Goal: Register for event/course: Sign up to attend an event or enroll in a course

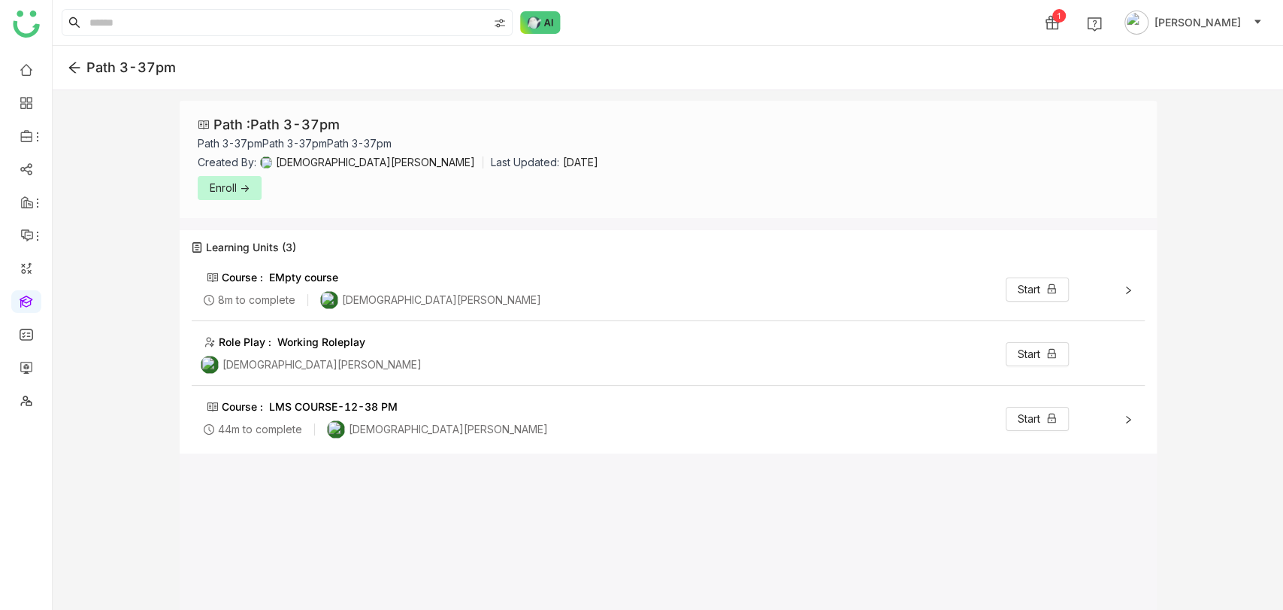
click at [229, 185] on span "Enroll ->" at bounding box center [230, 188] width 40 height 17
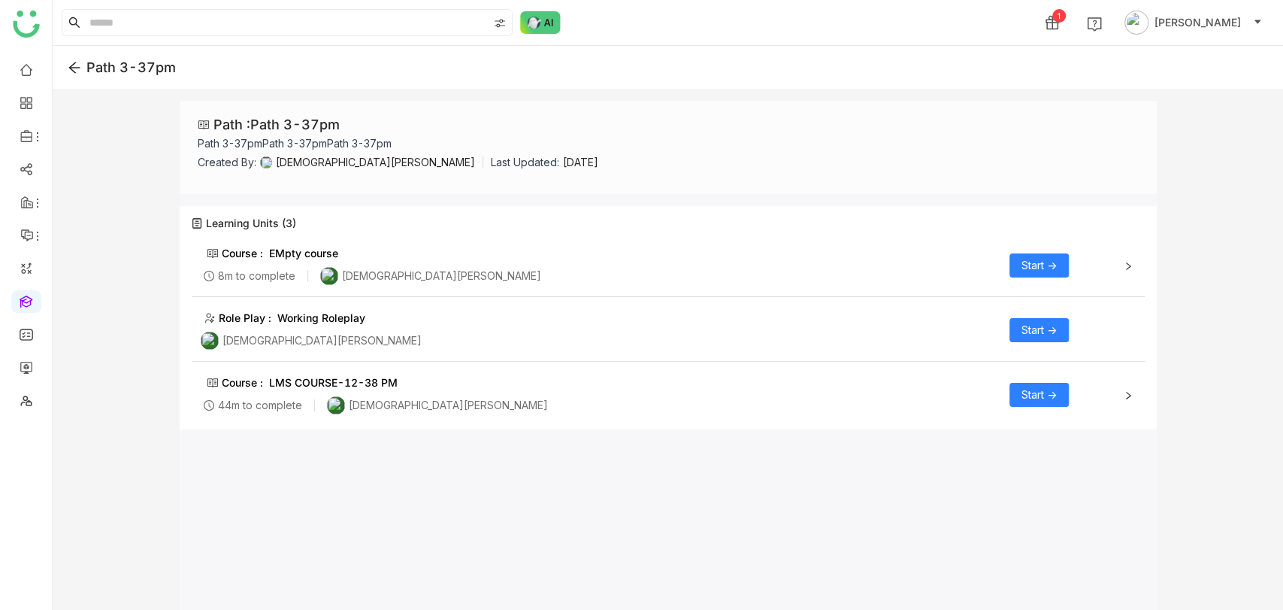
click at [1035, 392] on span "Start ->" at bounding box center [1039, 394] width 35 height 17
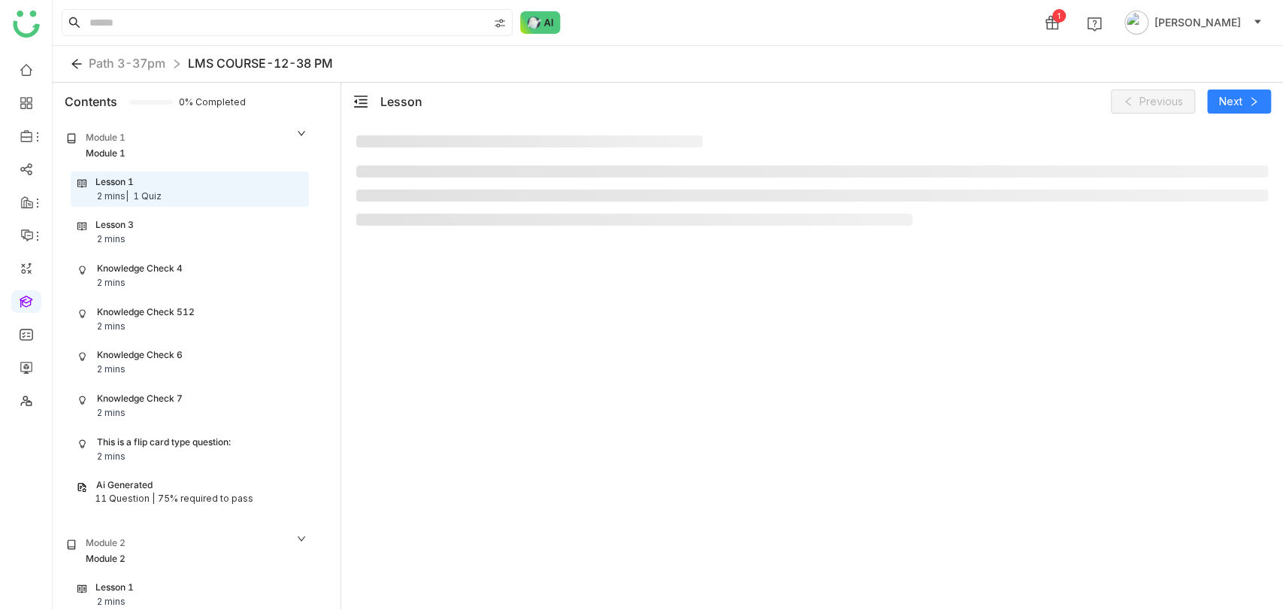
scroll to position [18, 0]
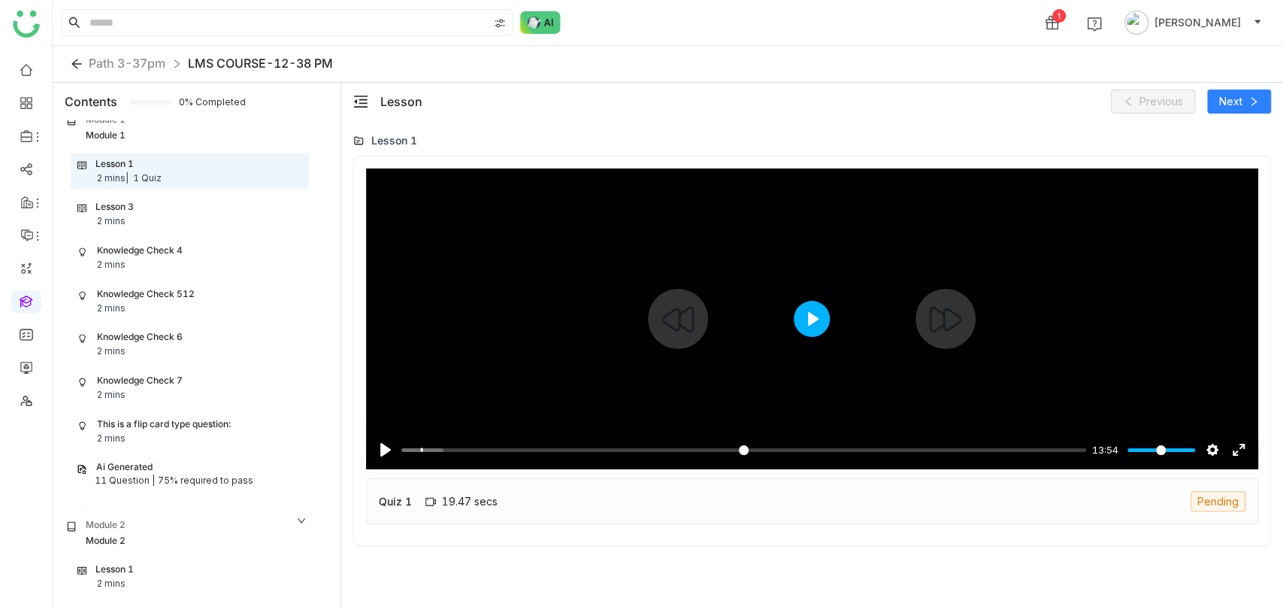
click at [807, 316] on button "Play" at bounding box center [812, 319] width 36 height 36
click at [418, 450] on input "Seek" at bounding box center [740, 450] width 679 height 14
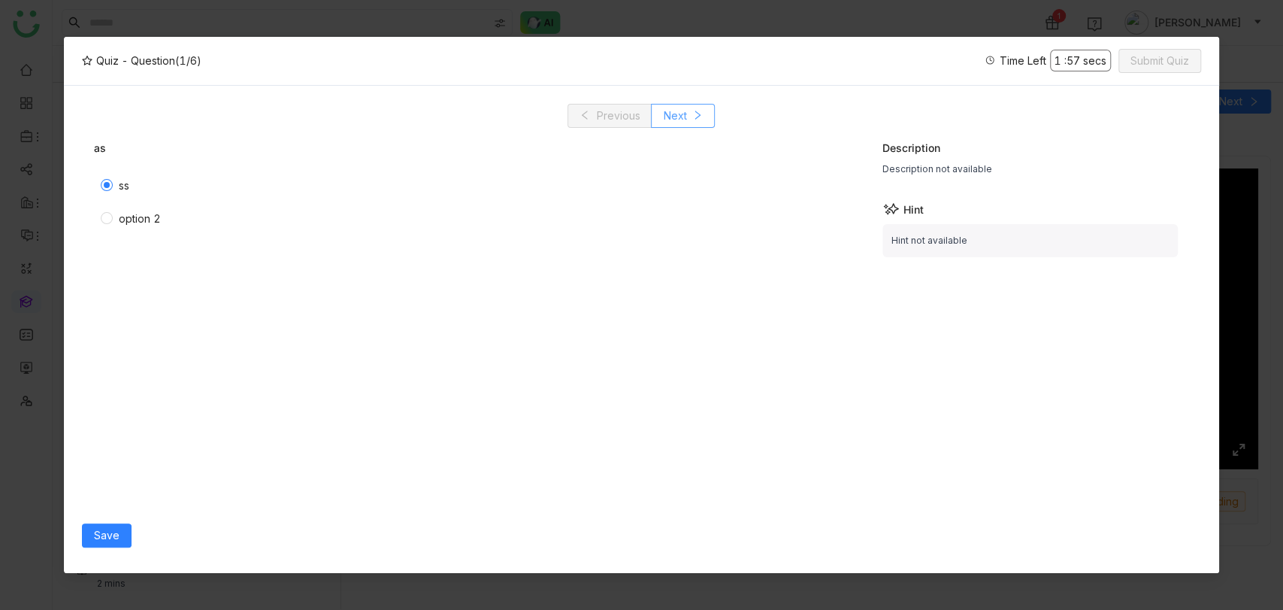
click at [694, 121] on button "Next" at bounding box center [683, 116] width 64 height 24
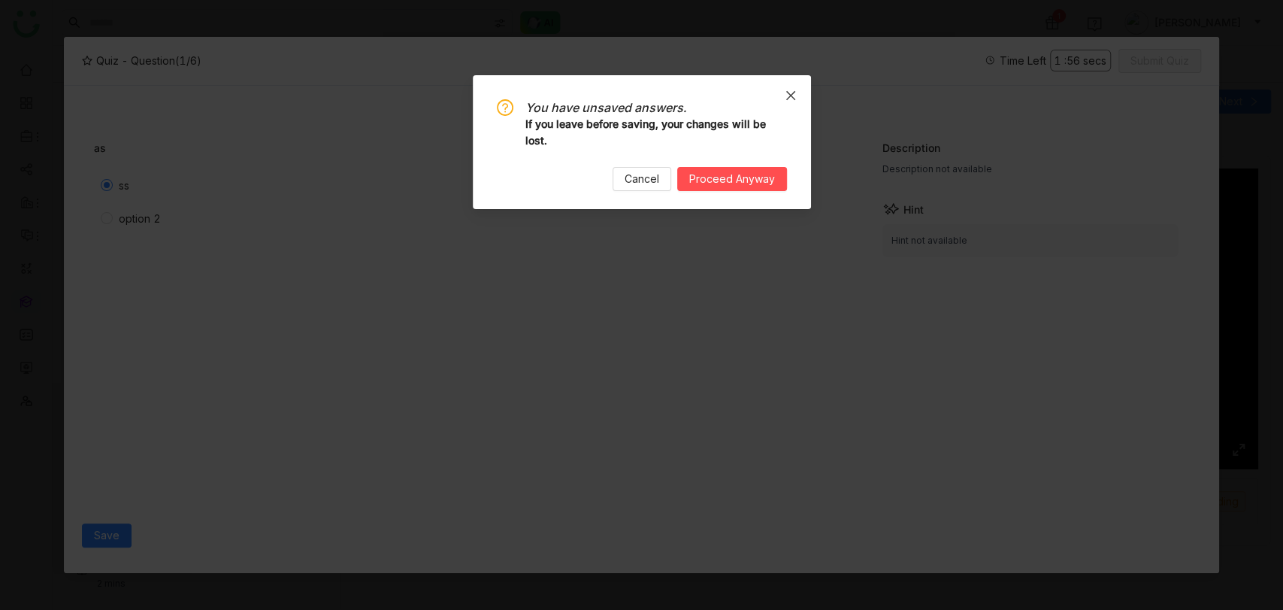
click at [792, 97] on icon "Close" at bounding box center [790, 95] width 9 height 9
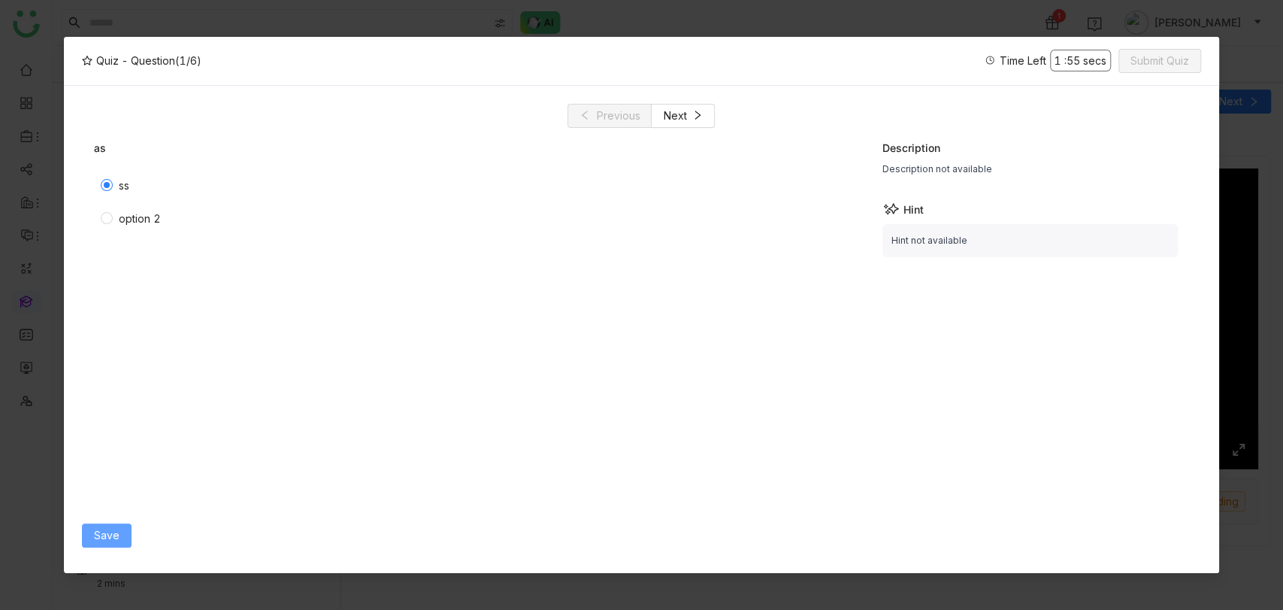
click at [106, 537] on span "Save" at bounding box center [107, 535] width 26 height 17
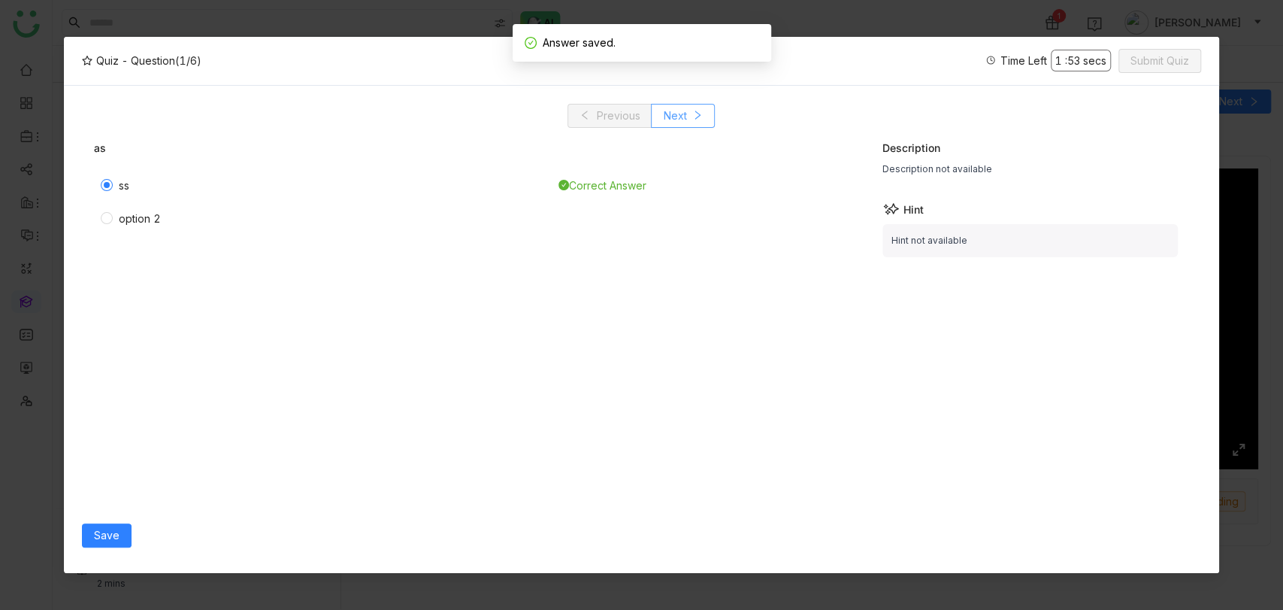
click at [680, 117] on span "Next" at bounding box center [674, 116] width 23 height 17
click at [162, 186] on span "Option 1" at bounding box center [140, 185] width 55 height 17
click at [90, 549] on div "Save" at bounding box center [473, 535] width 783 height 39
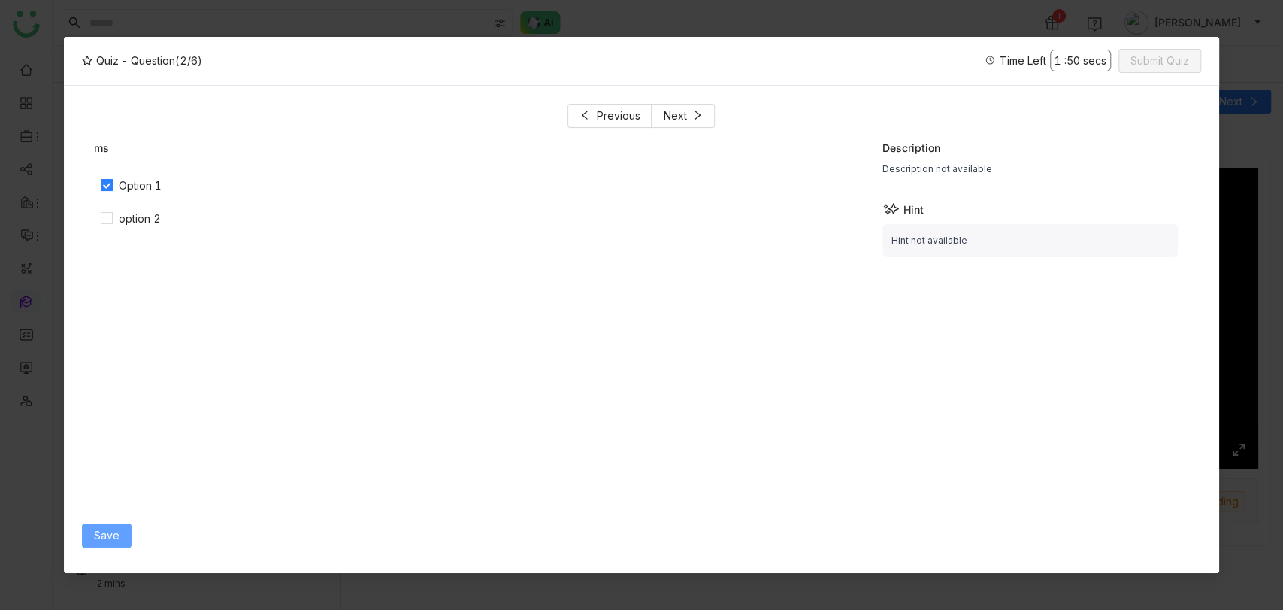
click at [102, 532] on span "Save" at bounding box center [107, 535] width 26 height 17
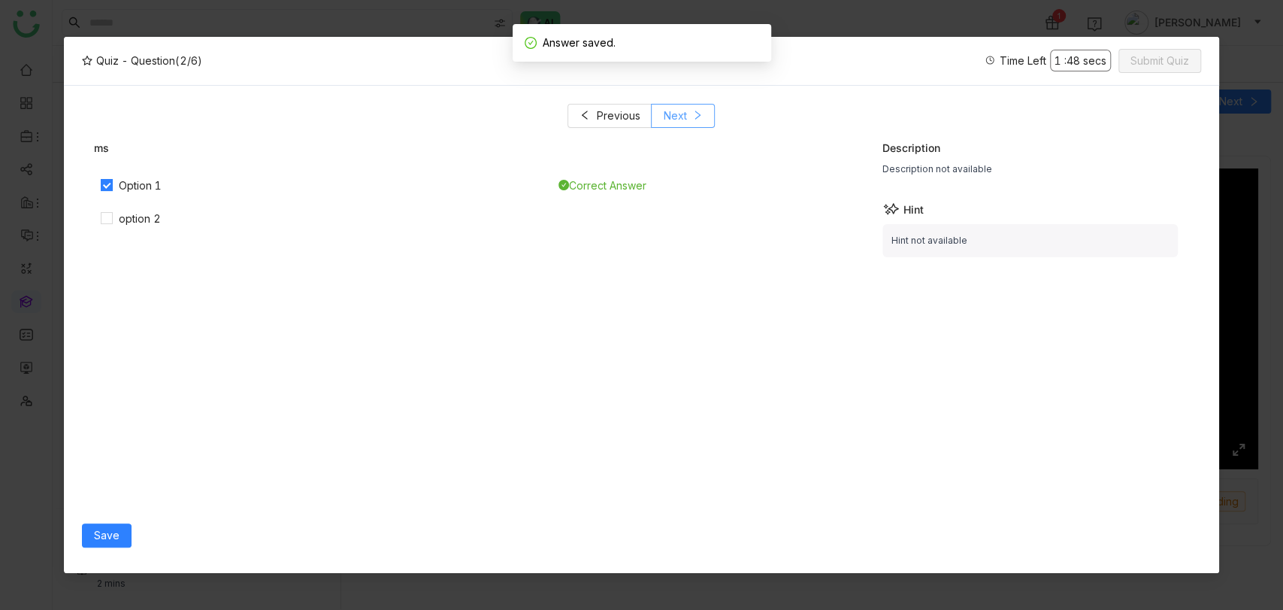
click at [686, 110] on button "Next" at bounding box center [683, 116] width 64 height 24
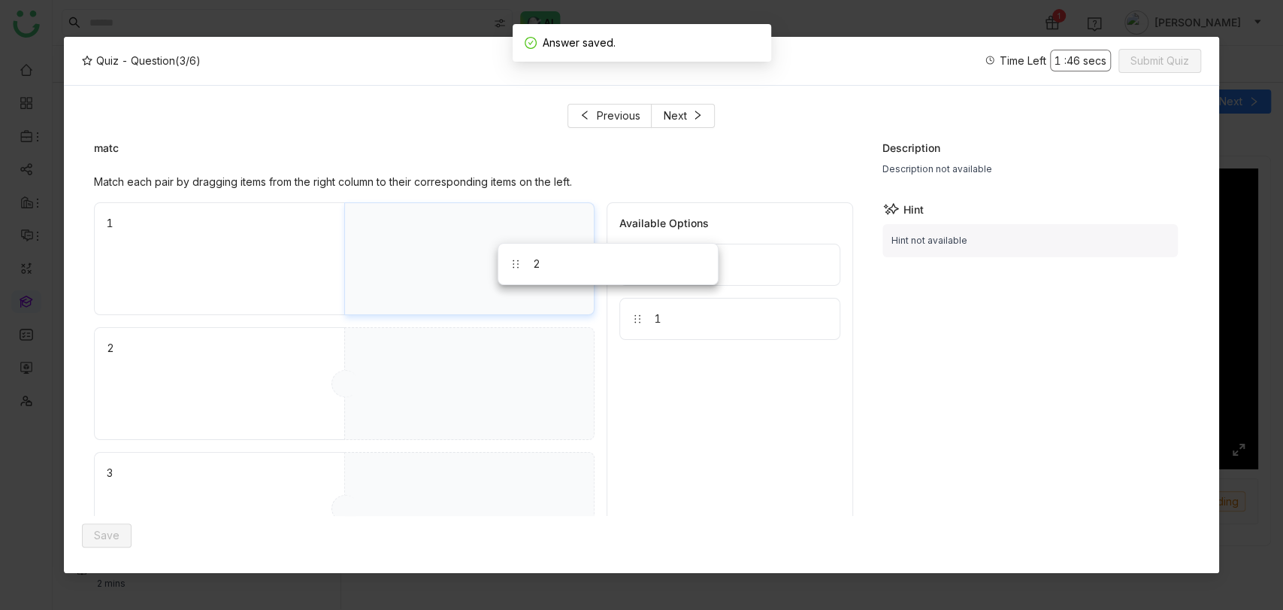
drag, startPoint x: 633, startPoint y: 266, endPoint x: 511, endPoint y: 269, distance: 121.8
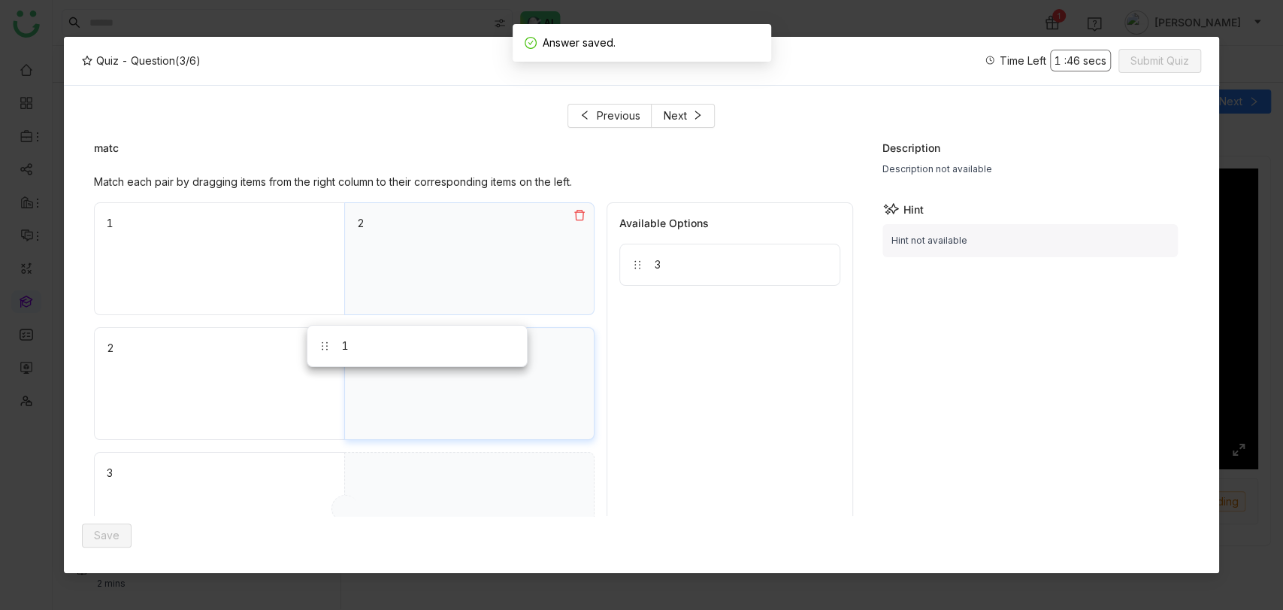
drag, startPoint x: 756, startPoint y: 328, endPoint x: 586, endPoint y: 278, distance: 176.3
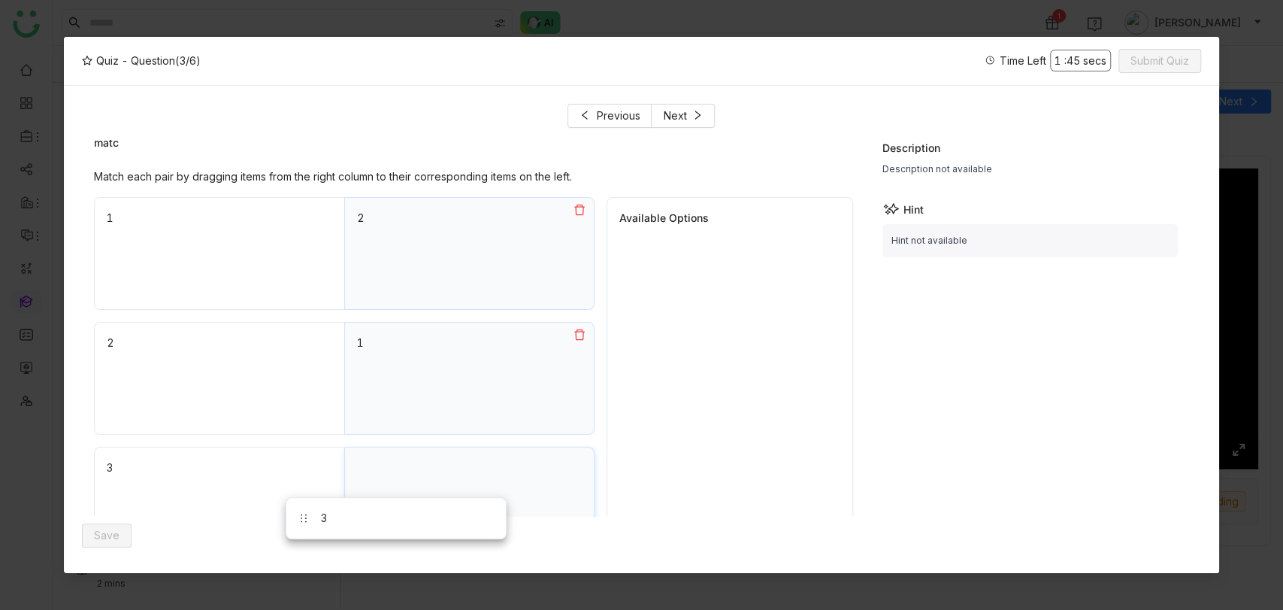
drag, startPoint x: 652, startPoint y: 262, endPoint x: 296, endPoint y: 528, distance: 444.2
click at [113, 534] on span "Save" at bounding box center [107, 535] width 26 height 17
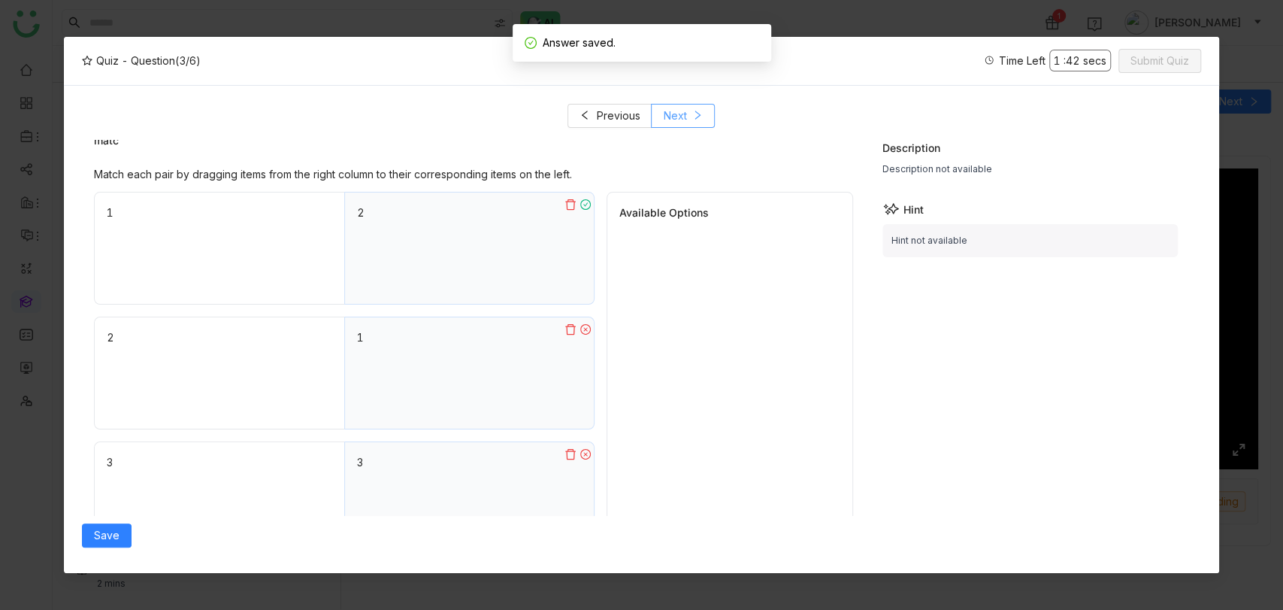
click at [690, 107] on button "Next" at bounding box center [683, 116] width 64 height 24
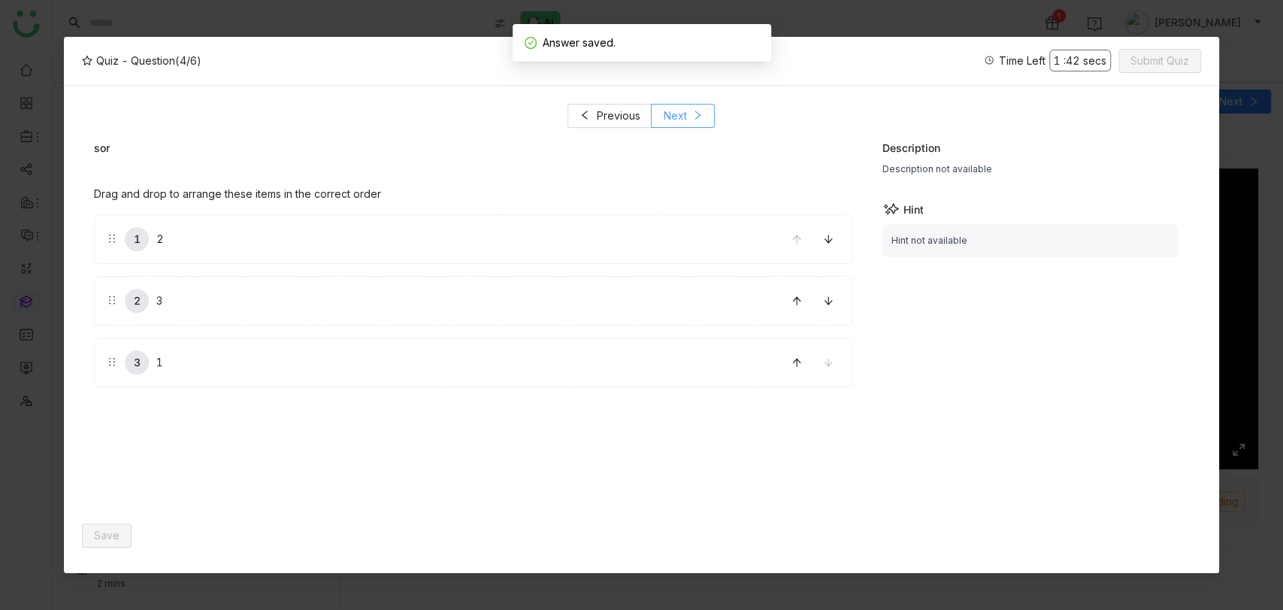
scroll to position [0, 0]
drag, startPoint x: 398, startPoint y: 250, endPoint x: 385, endPoint y: 323, distance: 74.2
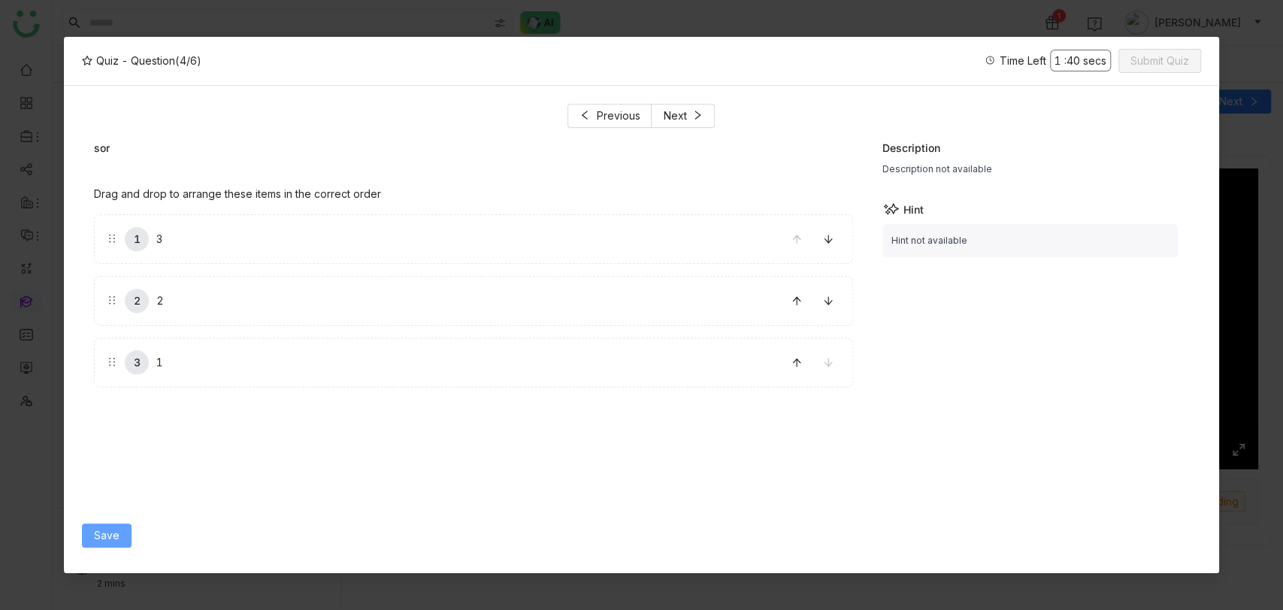
click at [120, 537] on button "Save" at bounding box center [107, 535] width 50 height 24
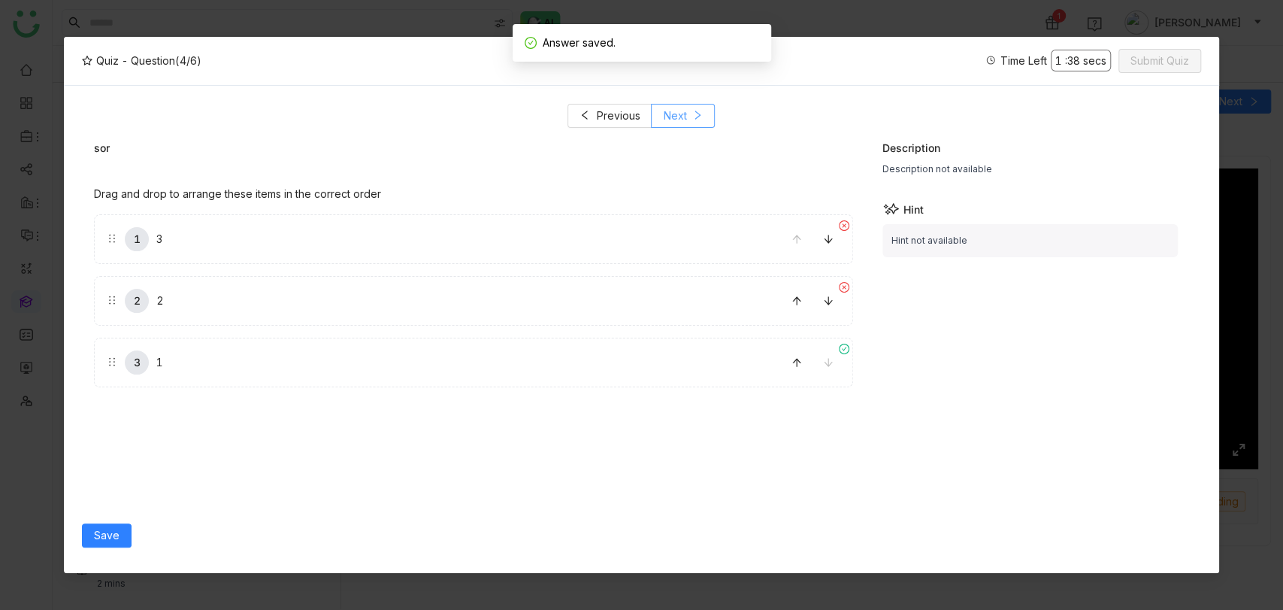
click at [690, 111] on button "Next" at bounding box center [683, 116] width 64 height 24
click at [228, 243] on label "1" at bounding box center [328, 239] width 442 height 48
drag, startPoint x: 222, startPoint y: 287, endPoint x: 210, endPoint y: 308, distance: 24.2
click at [222, 289] on label "4" at bounding box center [328, 298] width 442 height 48
drag, startPoint x: 186, startPoint y: 348, endPoint x: 165, endPoint y: 384, distance: 41.8
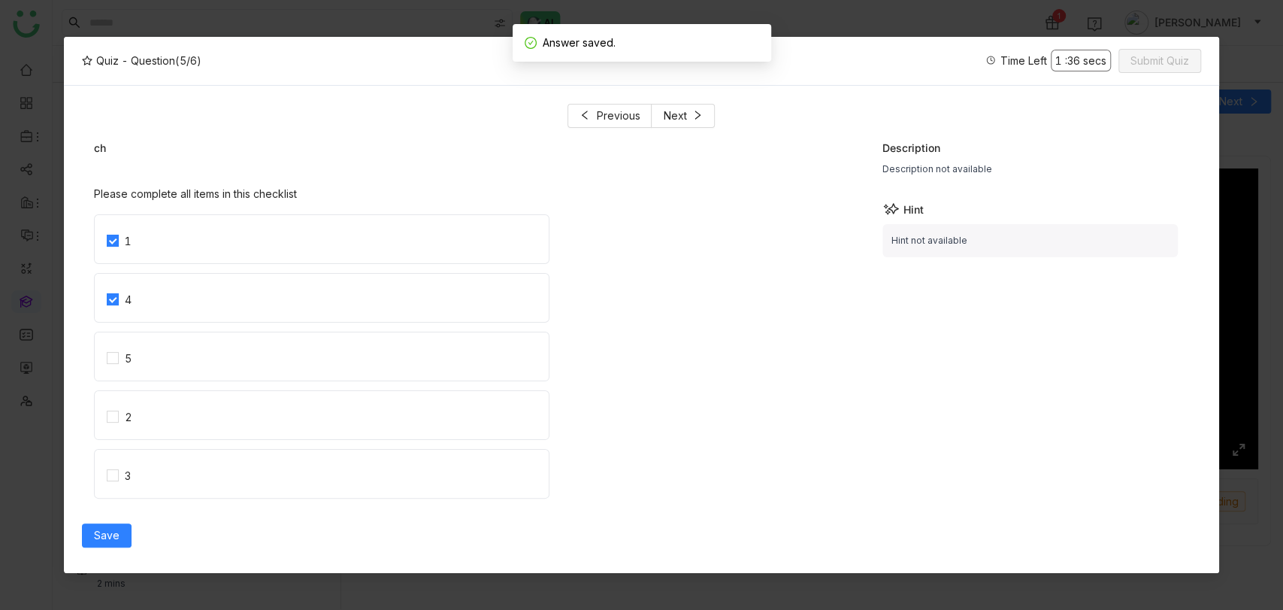
click at [185, 350] on label "5" at bounding box center [328, 356] width 442 height 48
click at [156, 406] on label "2" at bounding box center [328, 415] width 442 height 48
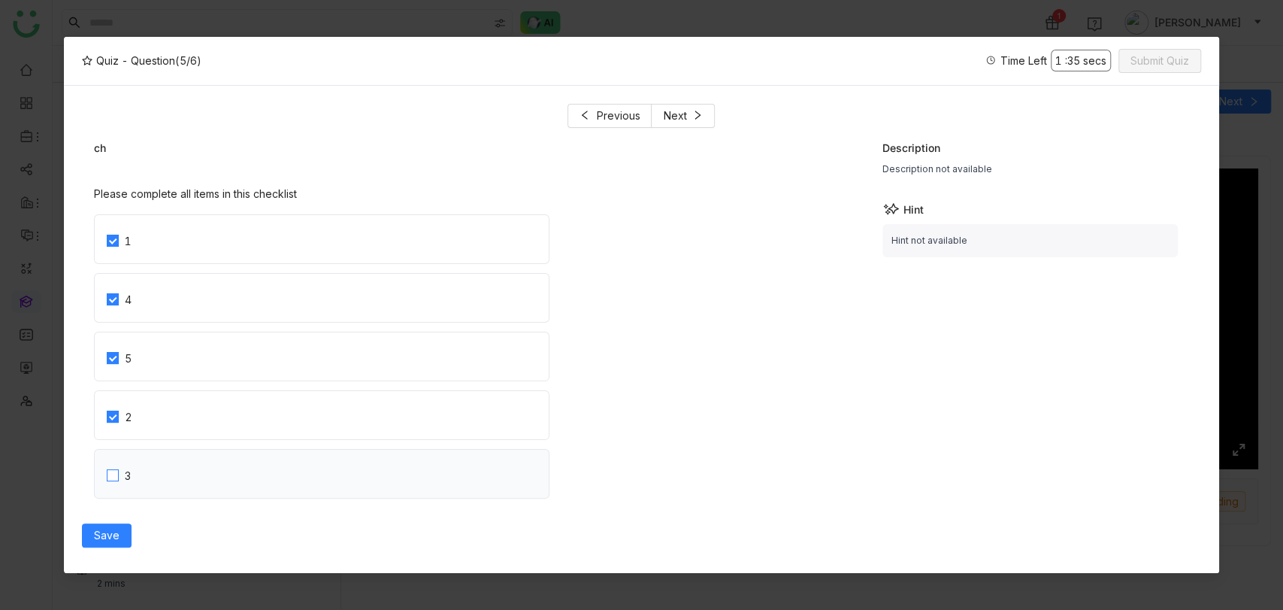
drag, startPoint x: 144, startPoint y: 464, endPoint x: 129, endPoint y: 477, distance: 19.7
click at [141, 465] on label "3" at bounding box center [328, 474] width 442 height 48
drag, startPoint x: 105, startPoint y: 540, endPoint x: 123, endPoint y: 541, distance: 18.9
click at [105, 541] on span "Save" at bounding box center [107, 535] width 26 height 17
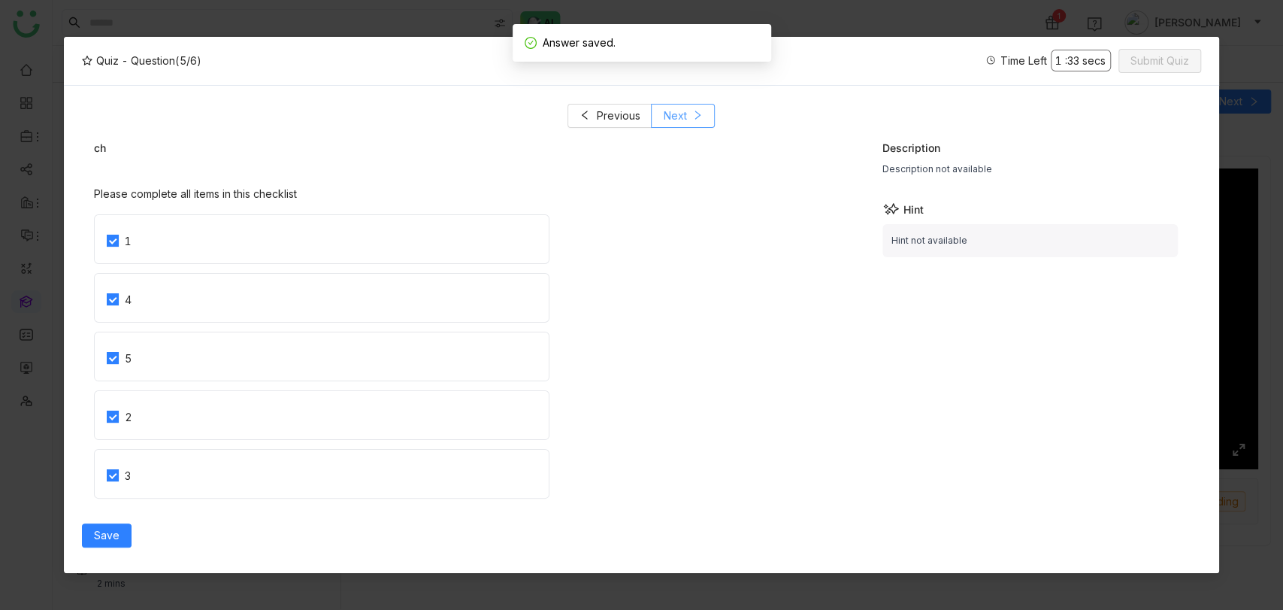
click at [691, 111] on button "Next" at bounding box center [683, 116] width 64 height 24
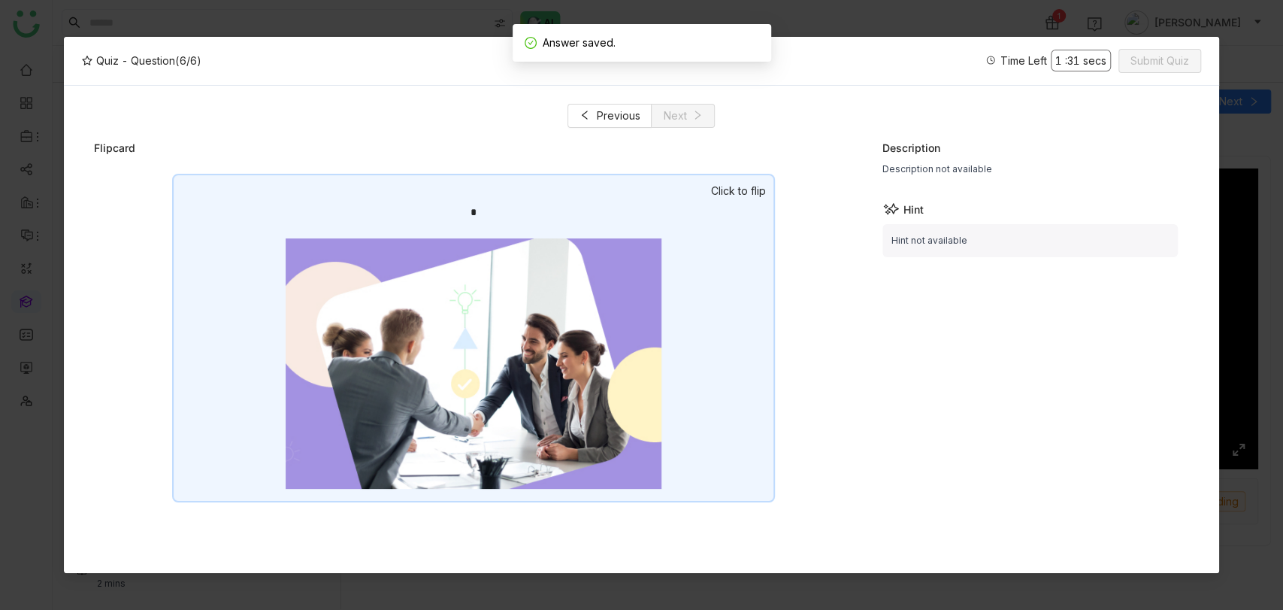
click at [604, 236] on div "*" at bounding box center [473, 338] width 603 height 329
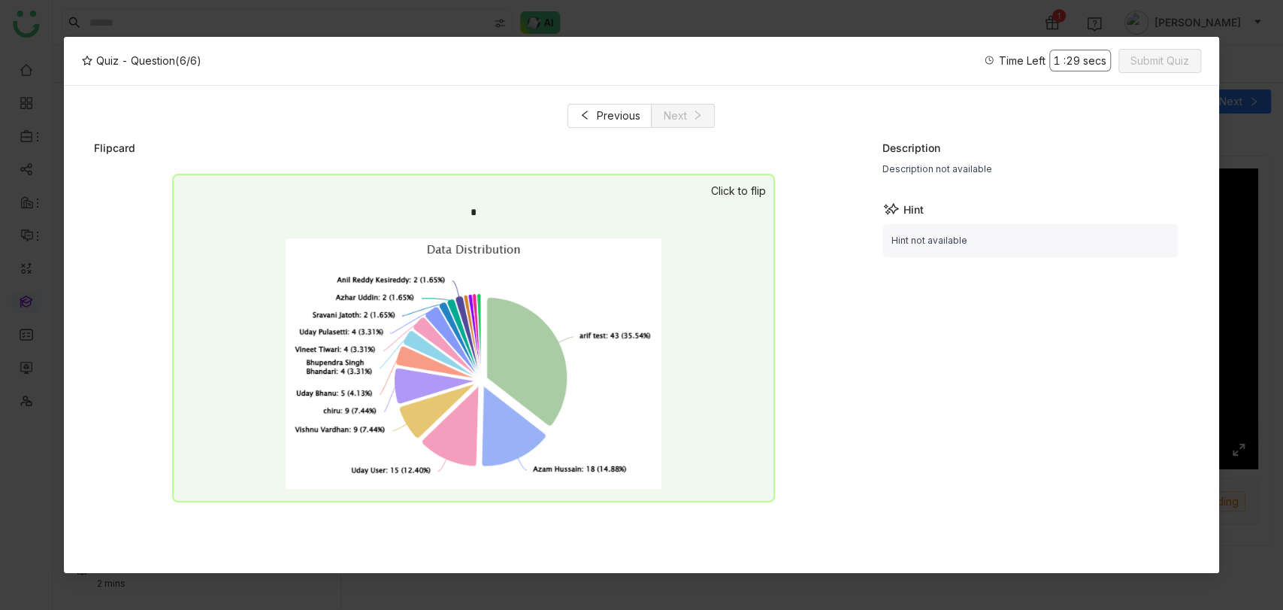
click at [807, 92] on div "Previous Next Flipcard * * Click to flip Description Description not available …" at bounding box center [641, 330] width 1155 height 488
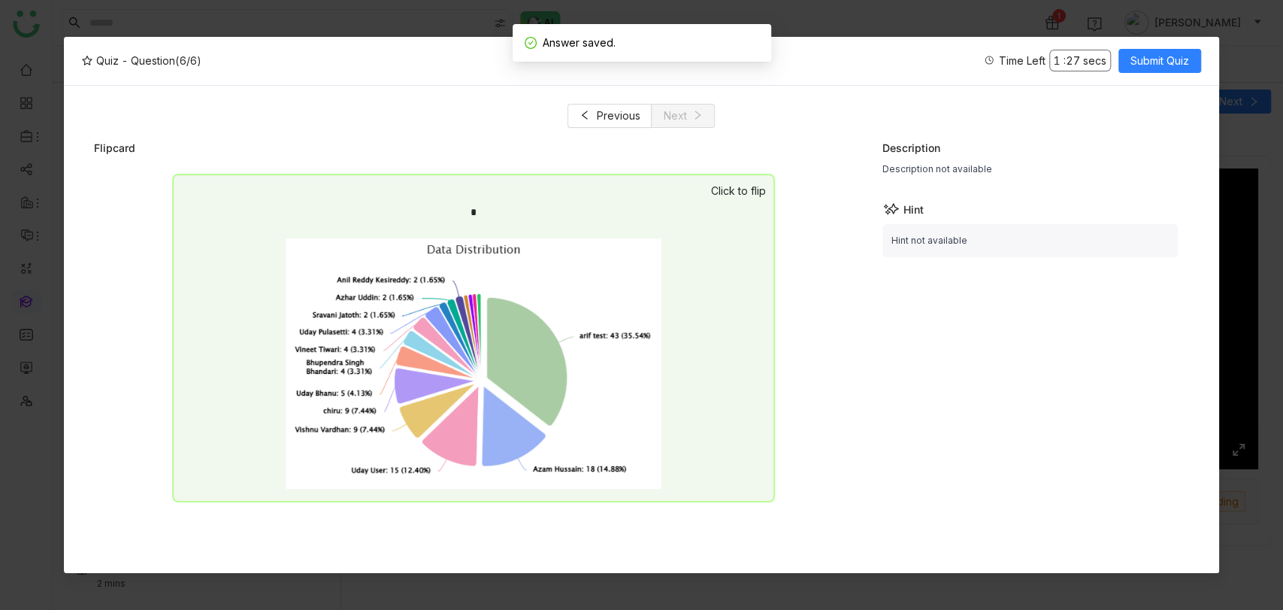
click at [646, 235] on div "*" at bounding box center [473, 338] width 603 height 329
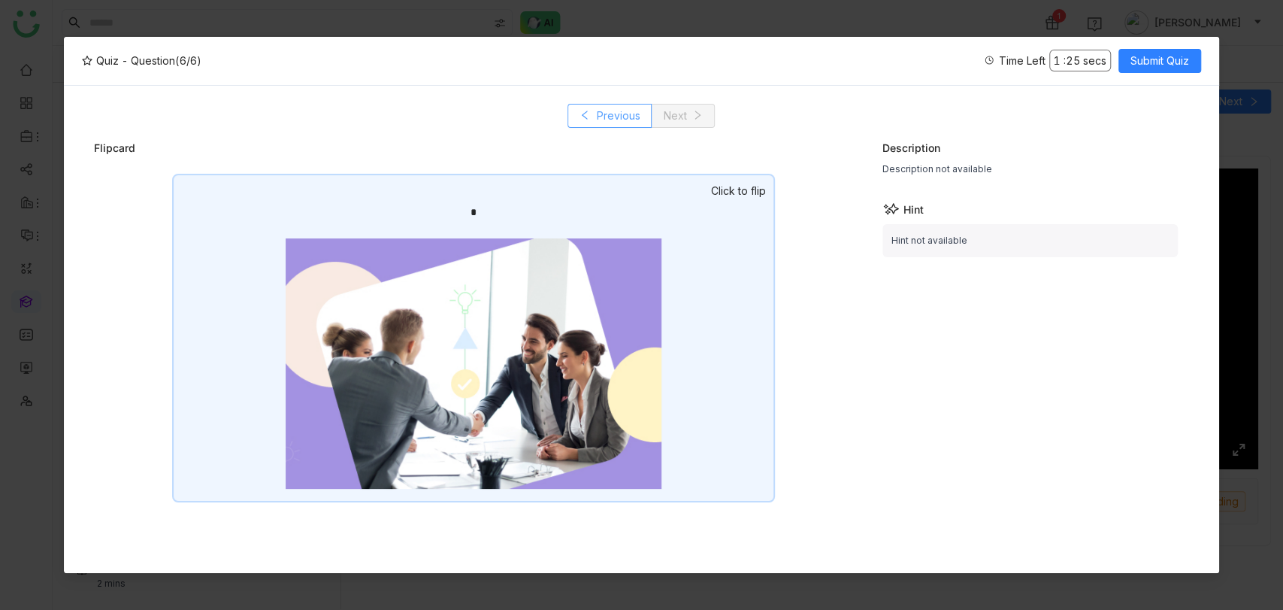
click at [626, 117] on span "Previous" at bounding box center [618, 116] width 44 height 17
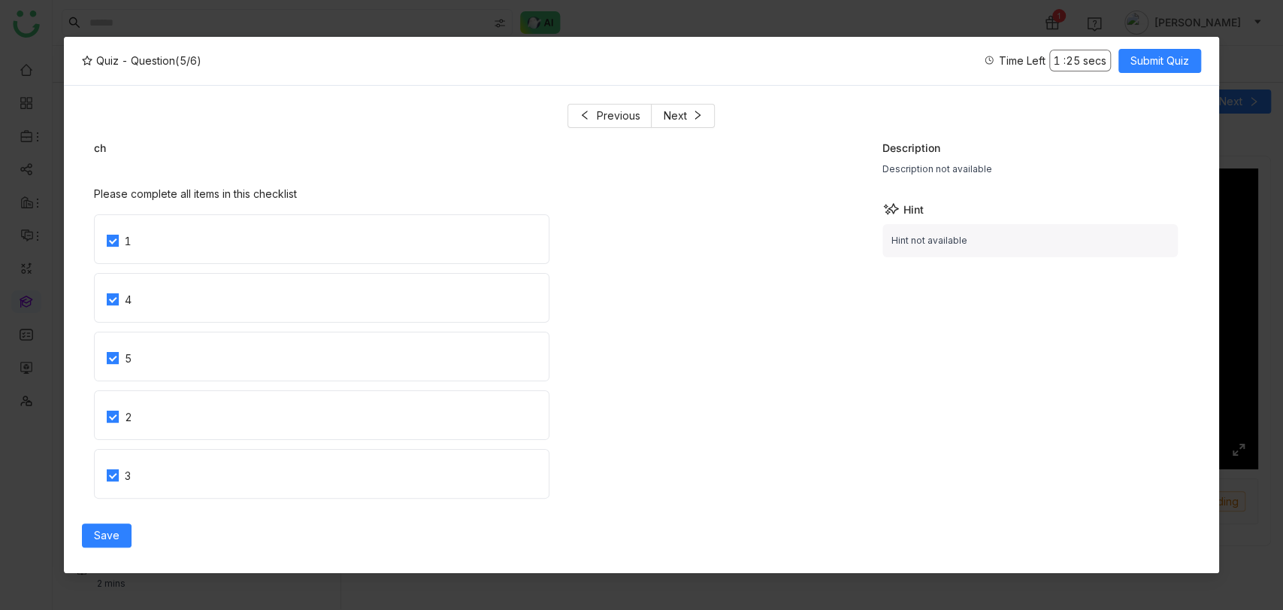
click at [715, 115] on div "Previous Next" at bounding box center [641, 116] width 1119 height 24
click at [704, 122] on button "Next" at bounding box center [683, 116] width 64 height 24
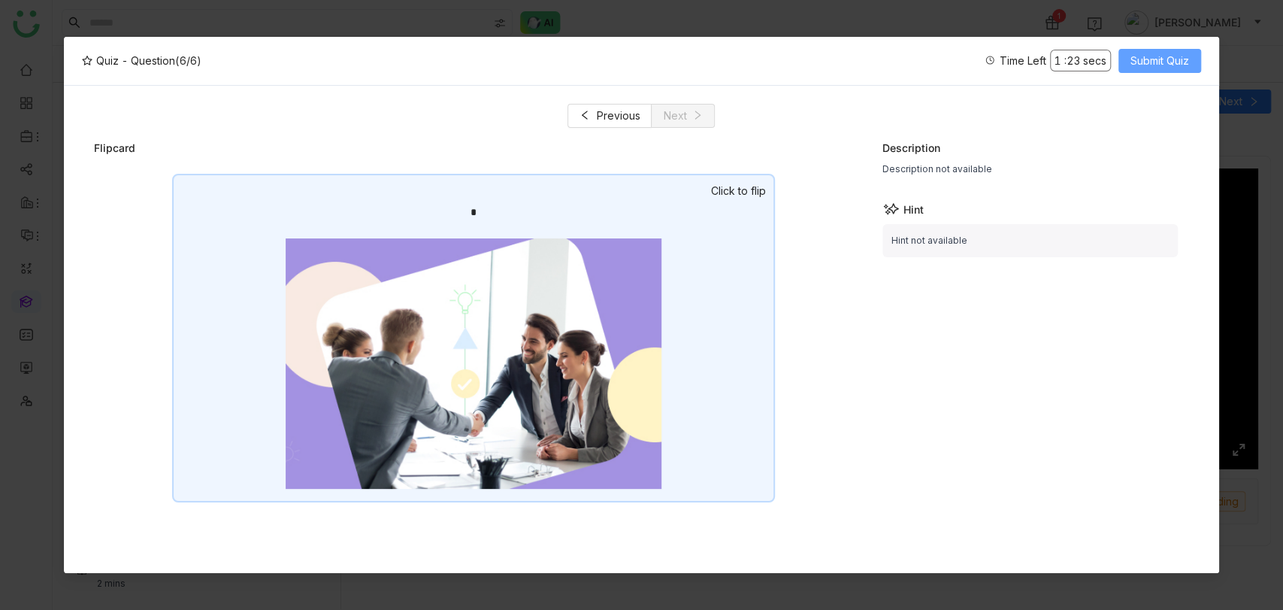
click at [1163, 58] on span "Submit Quiz" at bounding box center [1160, 61] width 59 height 17
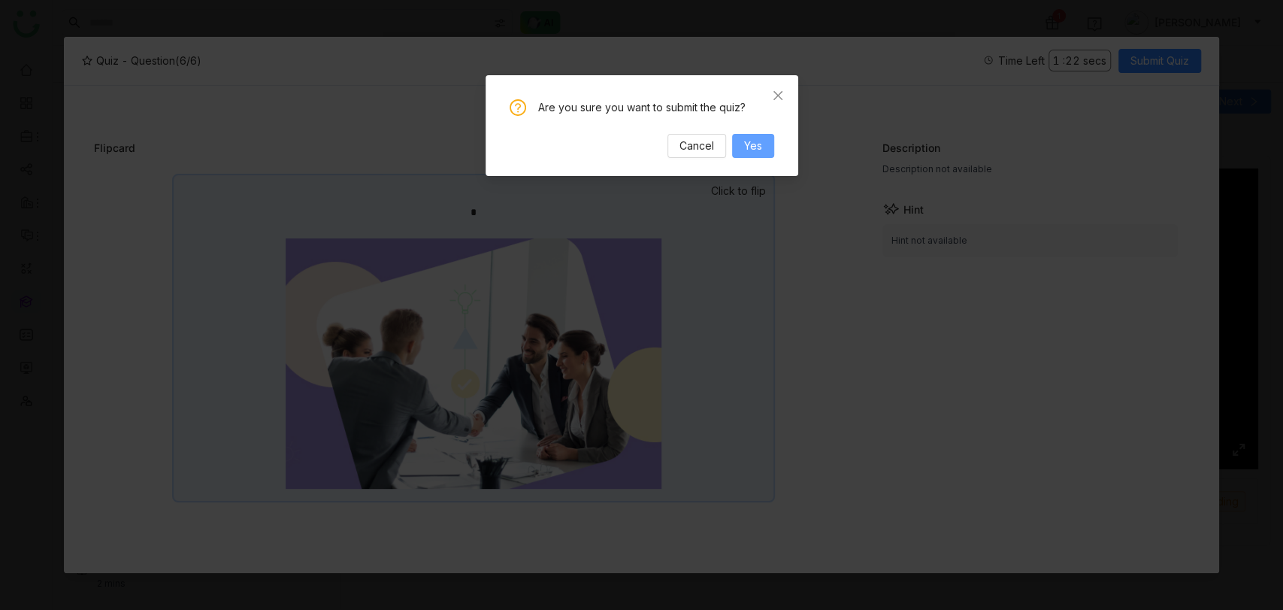
click at [761, 138] on span "Yes" at bounding box center [753, 146] width 18 height 17
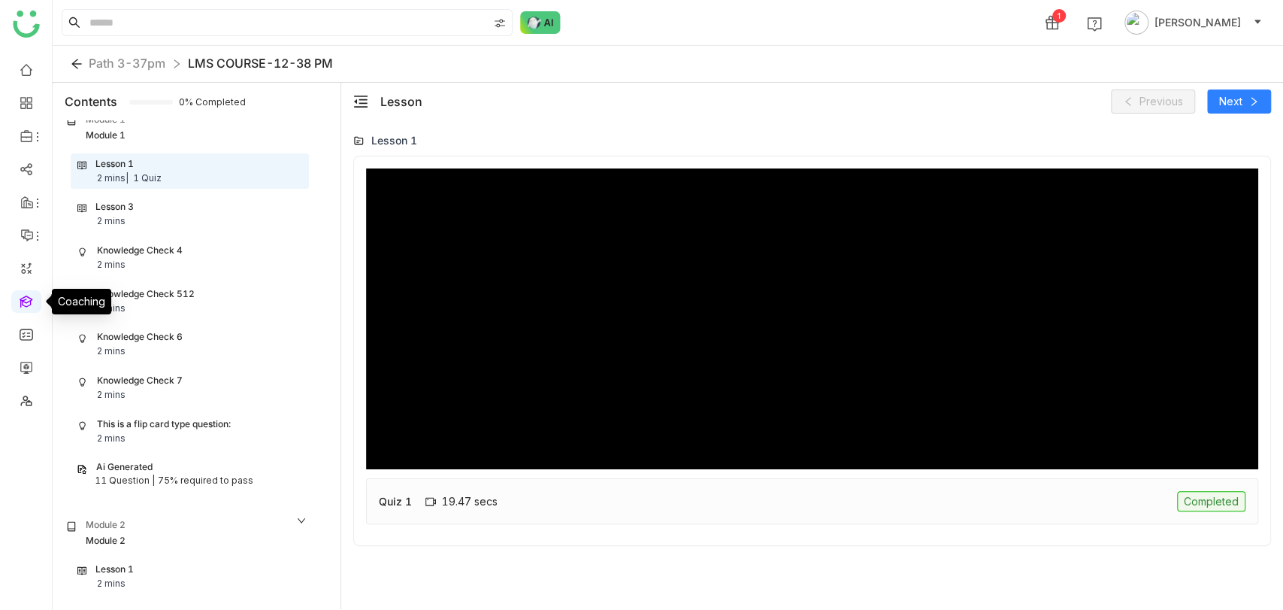
click at [33, 302] on link at bounding box center [27, 300] width 14 height 13
type input "****"
click at [43, 299] on div "Coaching" at bounding box center [76, 302] width 70 height 26
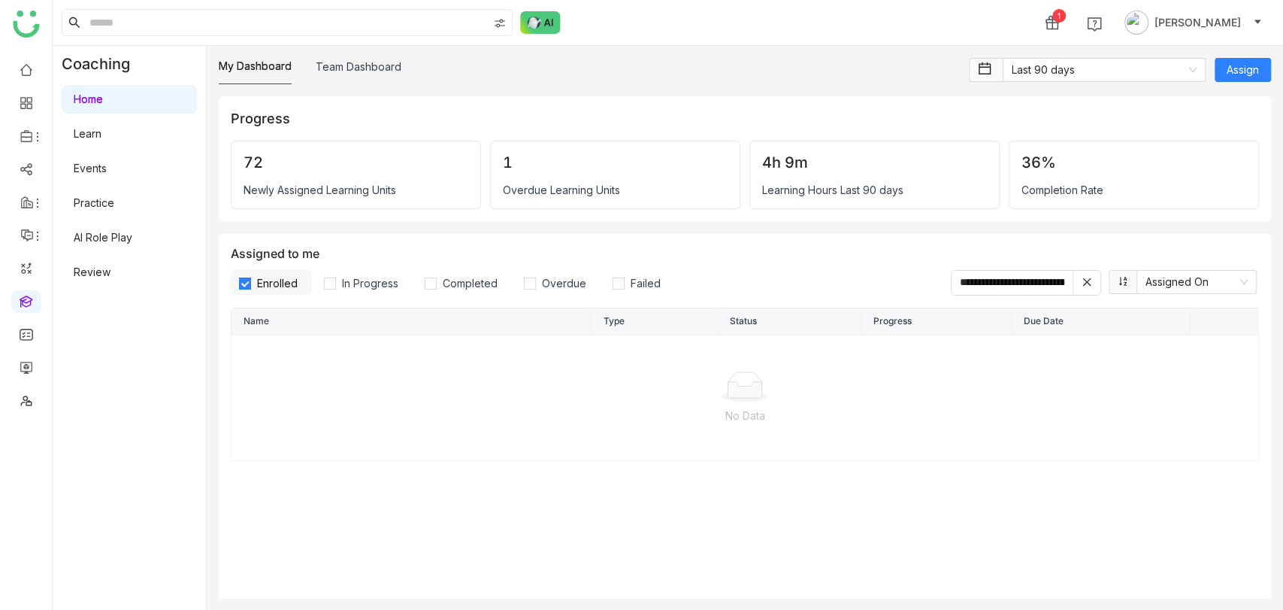
click at [90, 140] on link "Learn" at bounding box center [88, 133] width 28 height 13
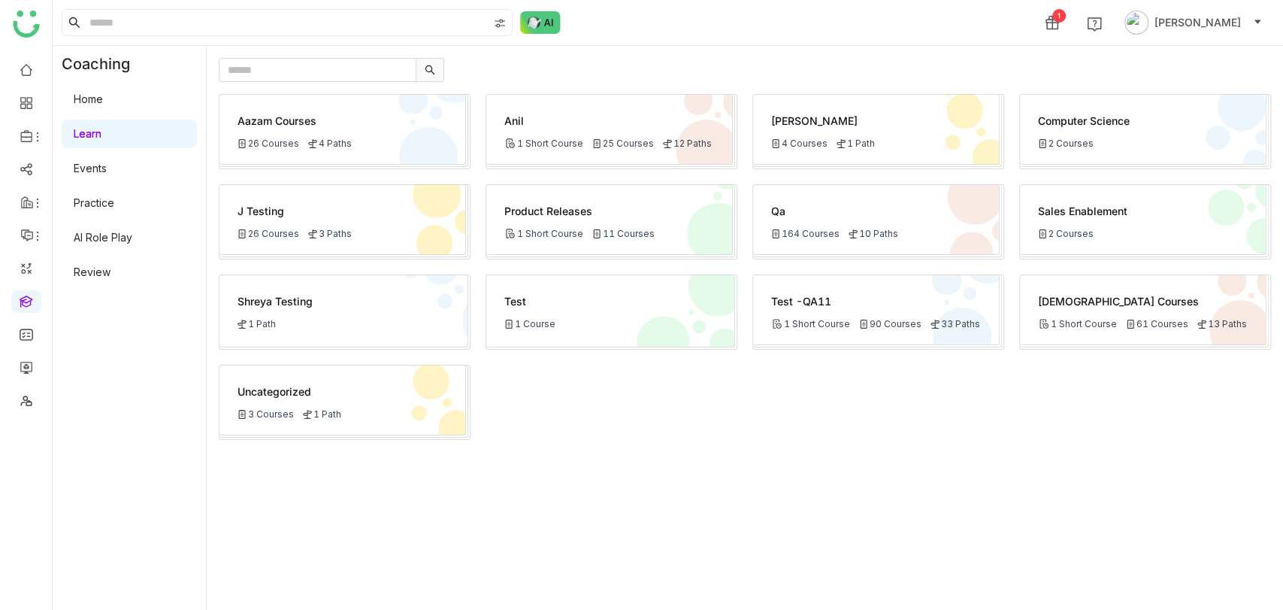
click at [1086, 321] on div "1 Short Course" at bounding box center [1077, 323] width 79 height 11
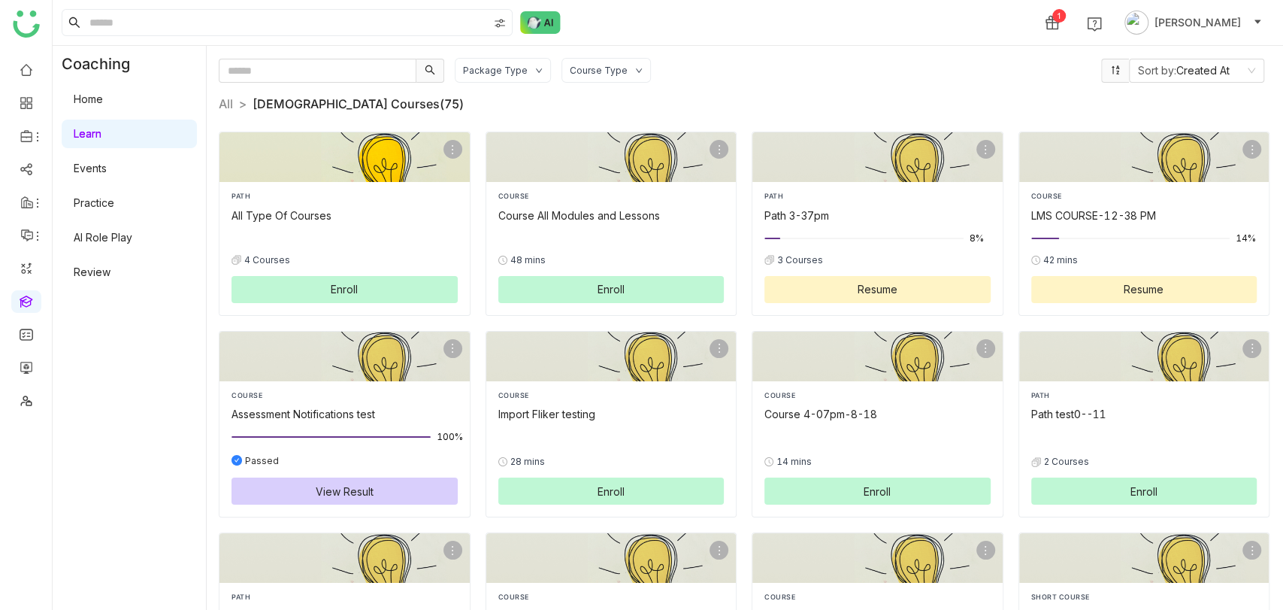
click at [328, 244] on div "0% 4 Courses Enroll" at bounding box center [345, 266] width 226 height 74
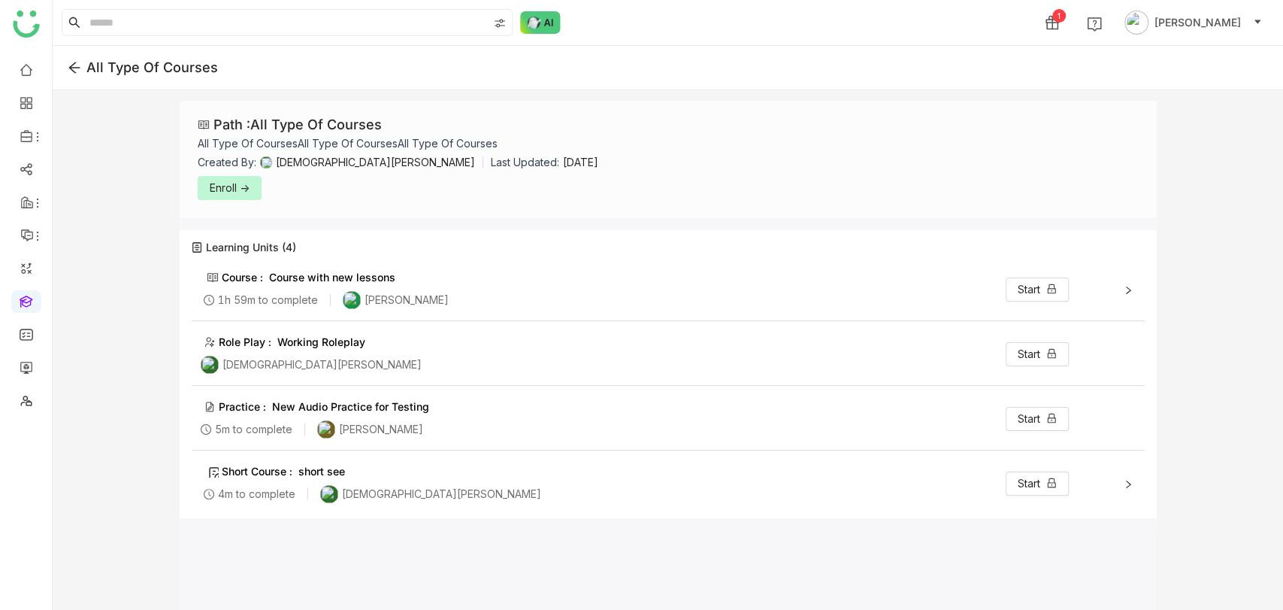
click at [228, 189] on span "Enroll ->" at bounding box center [230, 188] width 40 height 17
click at [250, 181] on button "Enroll ->" at bounding box center [230, 188] width 64 height 24
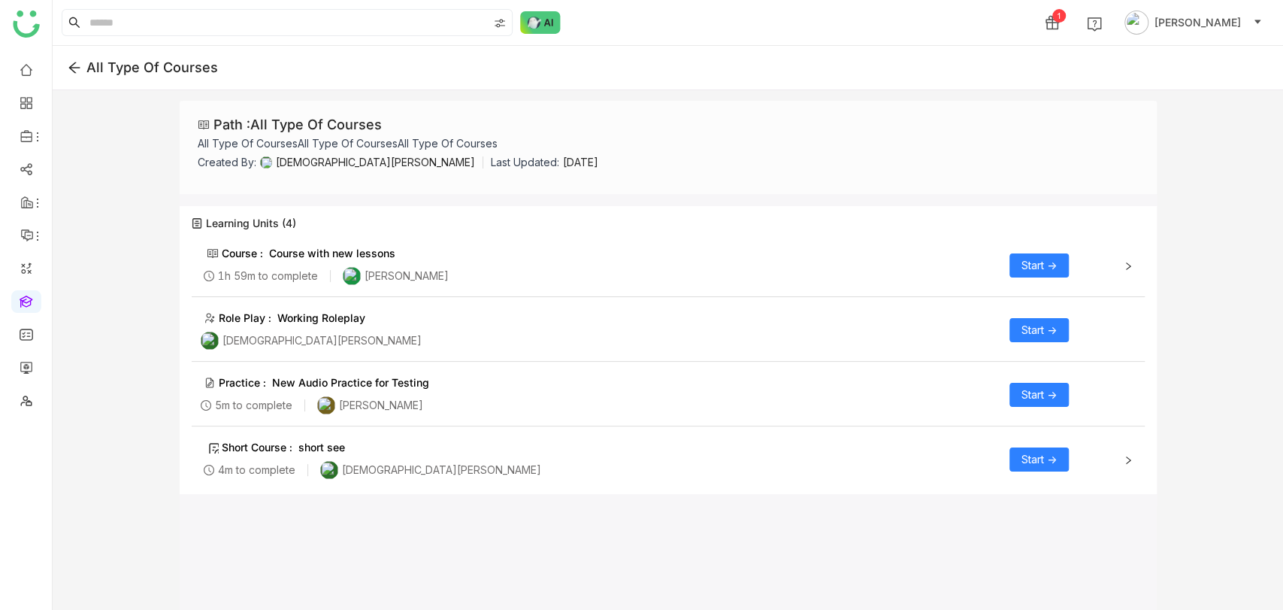
click at [1022, 398] on span "Start ->" at bounding box center [1039, 394] width 35 height 17
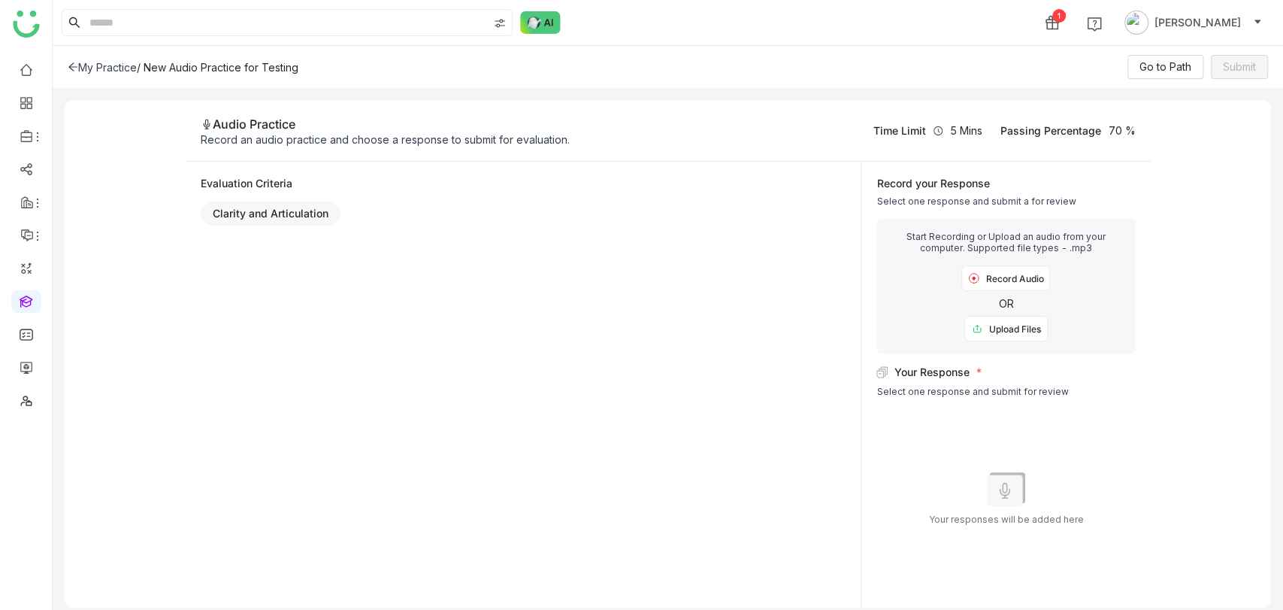
click at [989, 334] on div "Upload Files" at bounding box center [1006, 329] width 83 height 26
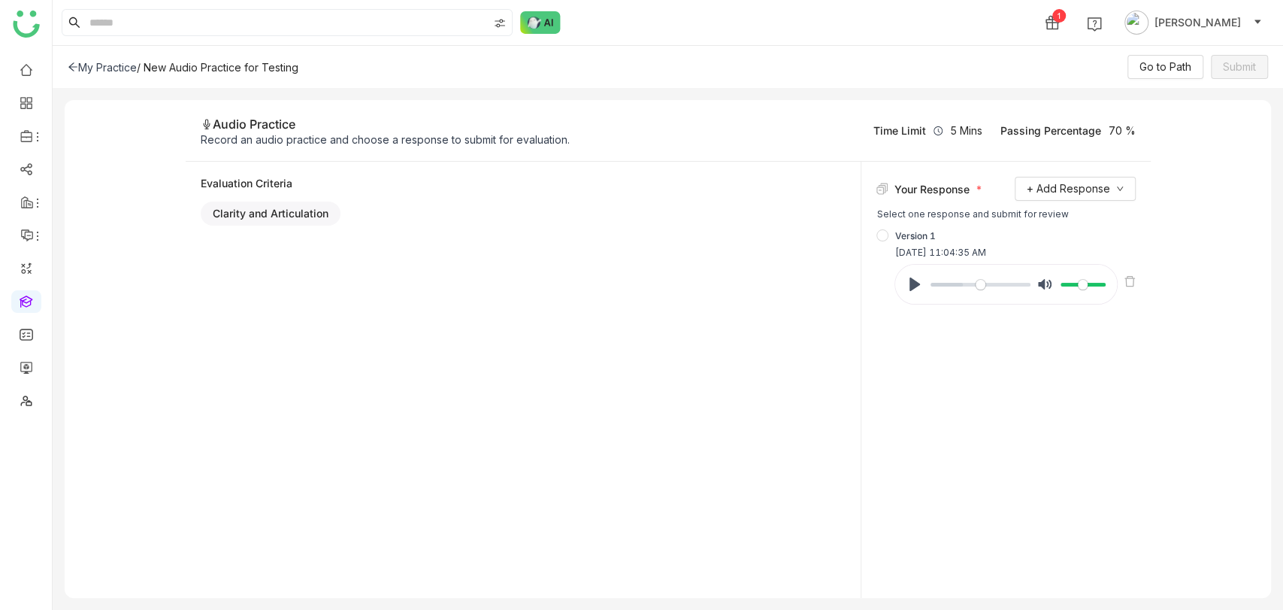
click at [878, 242] on label at bounding box center [883, 235] width 12 height 17
click at [1250, 69] on span "Submit" at bounding box center [1239, 67] width 33 height 17
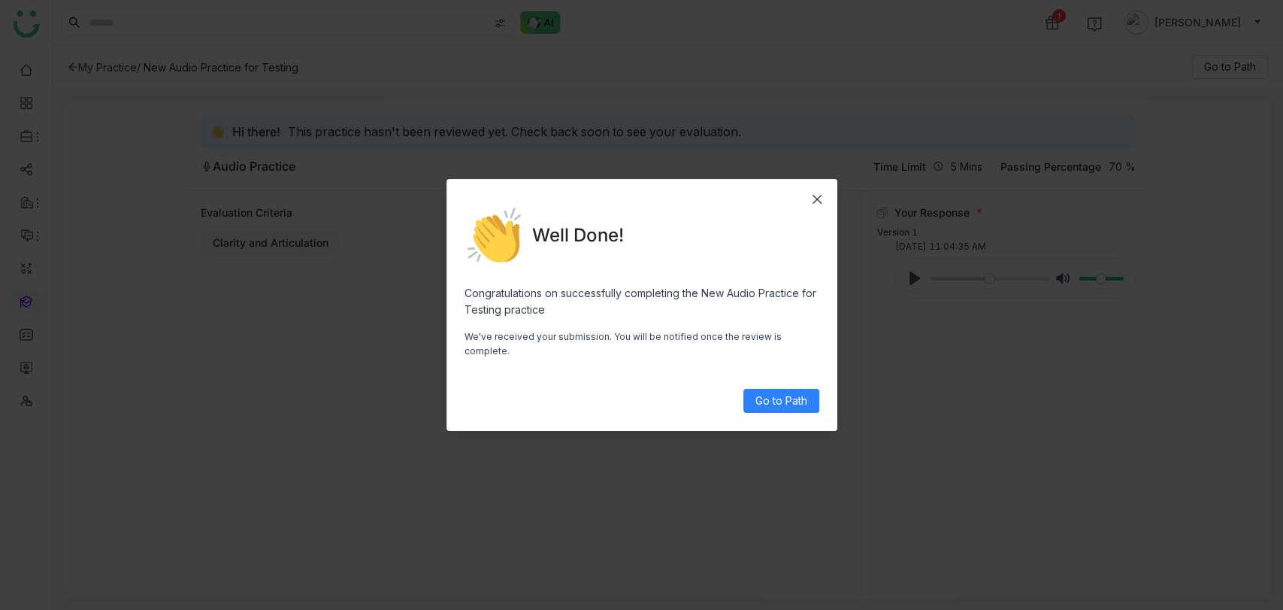
click at [829, 201] on span "Close" at bounding box center [817, 199] width 41 height 41
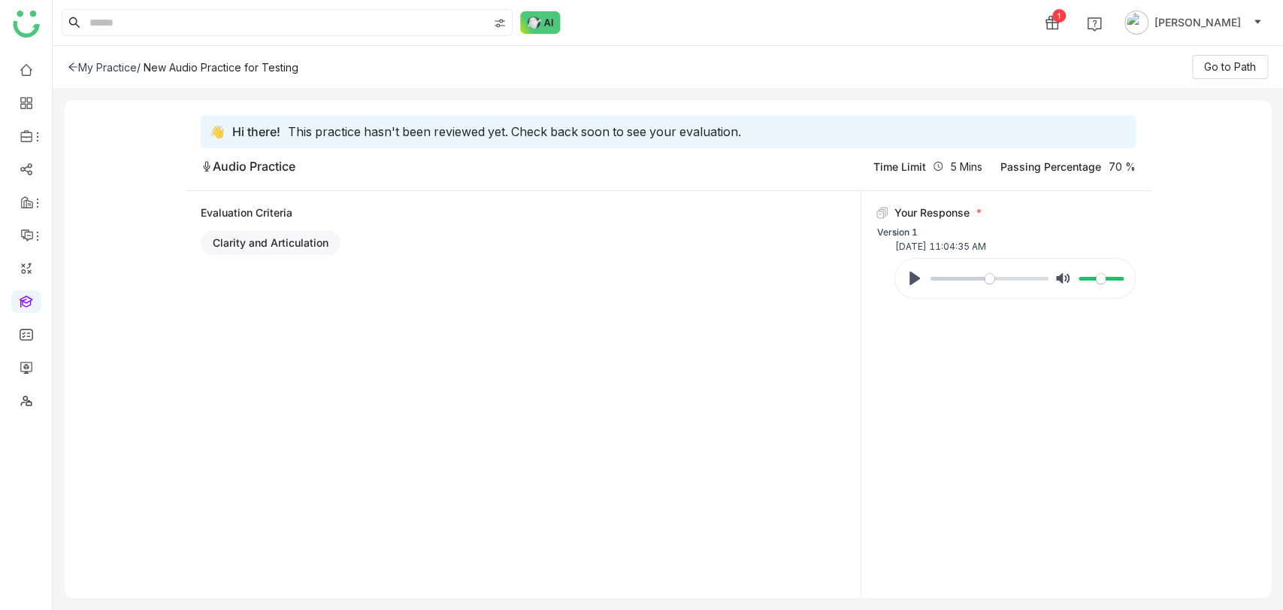
click at [85, 61] on div "My Practice" at bounding box center [102, 67] width 69 height 13
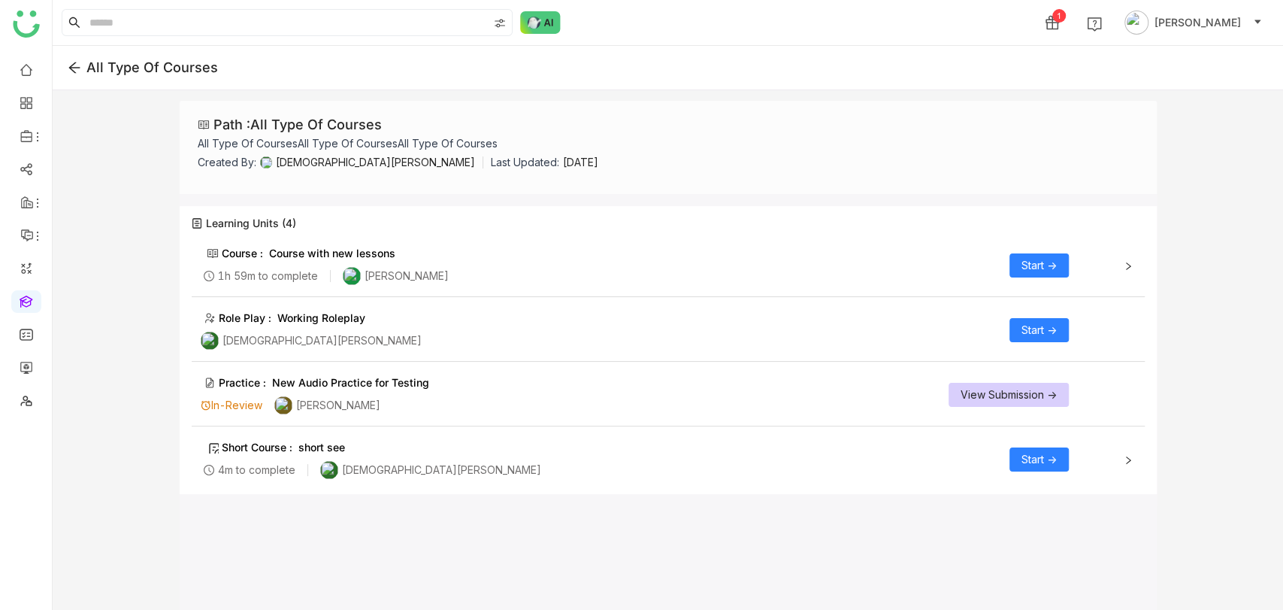
click at [984, 395] on span "View Submission ->" at bounding box center [1009, 394] width 96 height 17
click at [1029, 326] on span "Start ->" at bounding box center [1039, 330] width 35 height 17
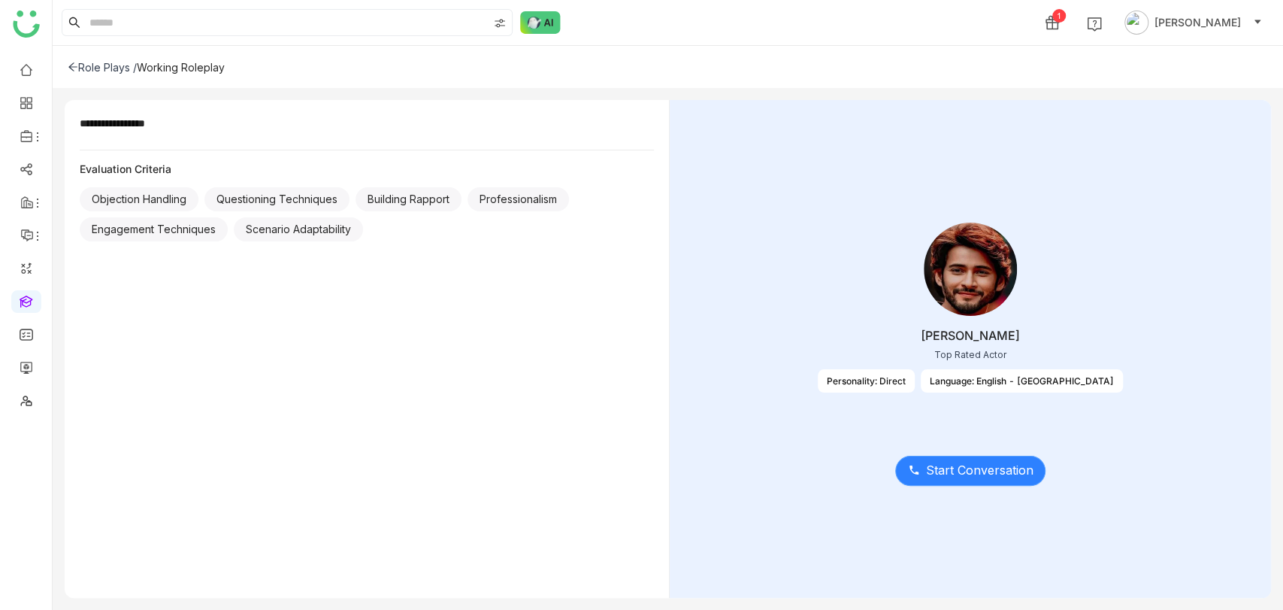
click at [965, 472] on span "Start Conversation" at bounding box center [980, 470] width 108 height 19
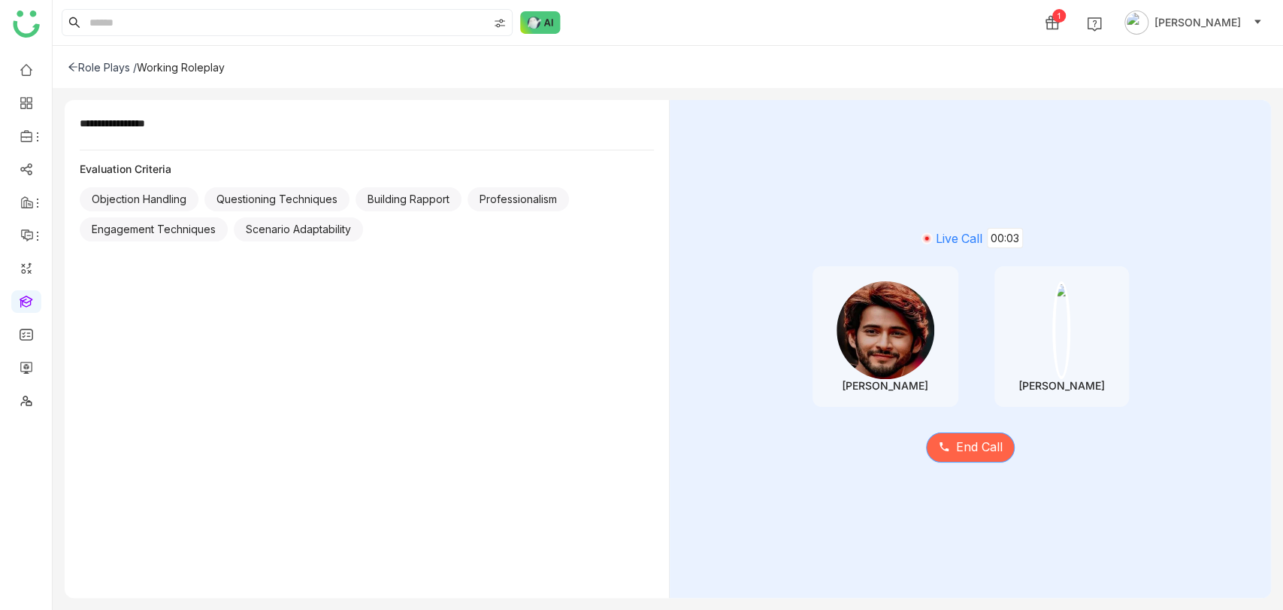
click at [975, 440] on span "End Call" at bounding box center [979, 447] width 47 height 19
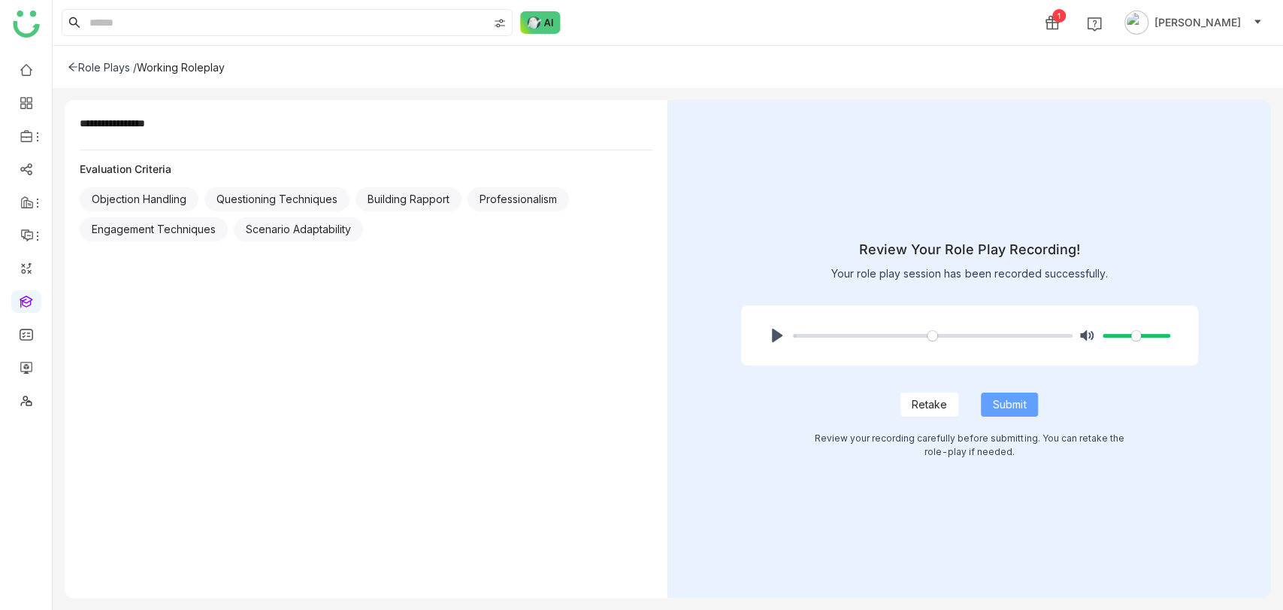
click at [985, 411] on button "Submit" at bounding box center [1009, 404] width 57 height 24
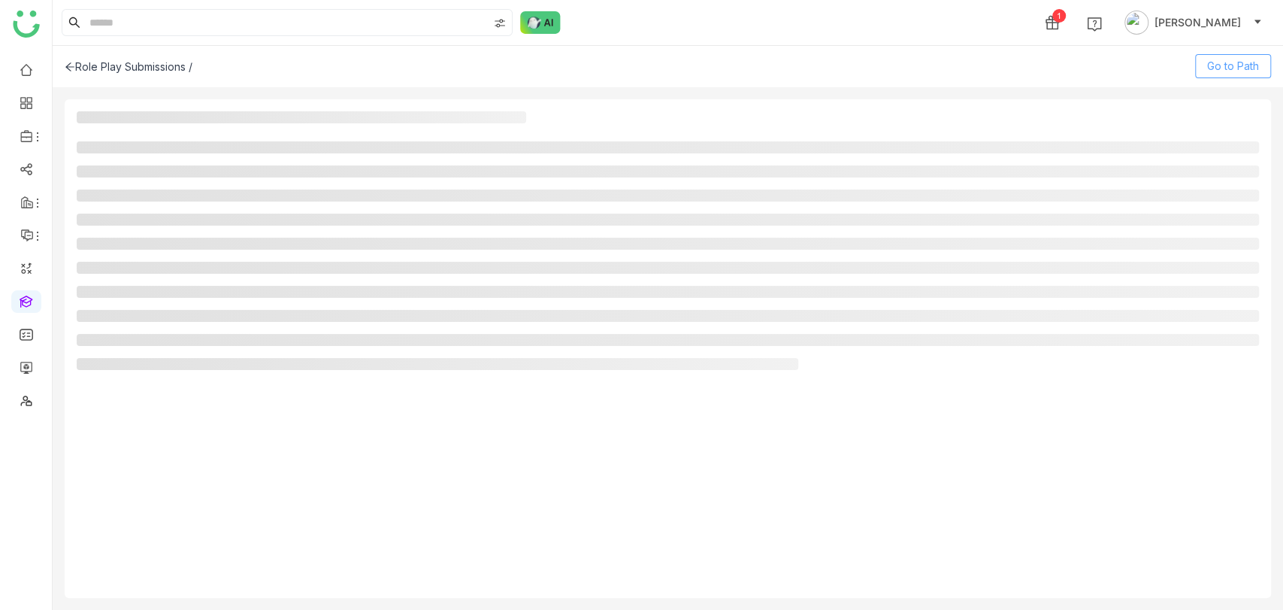
click at [1217, 70] on span "Go to Path" at bounding box center [1233, 66] width 52 height 17
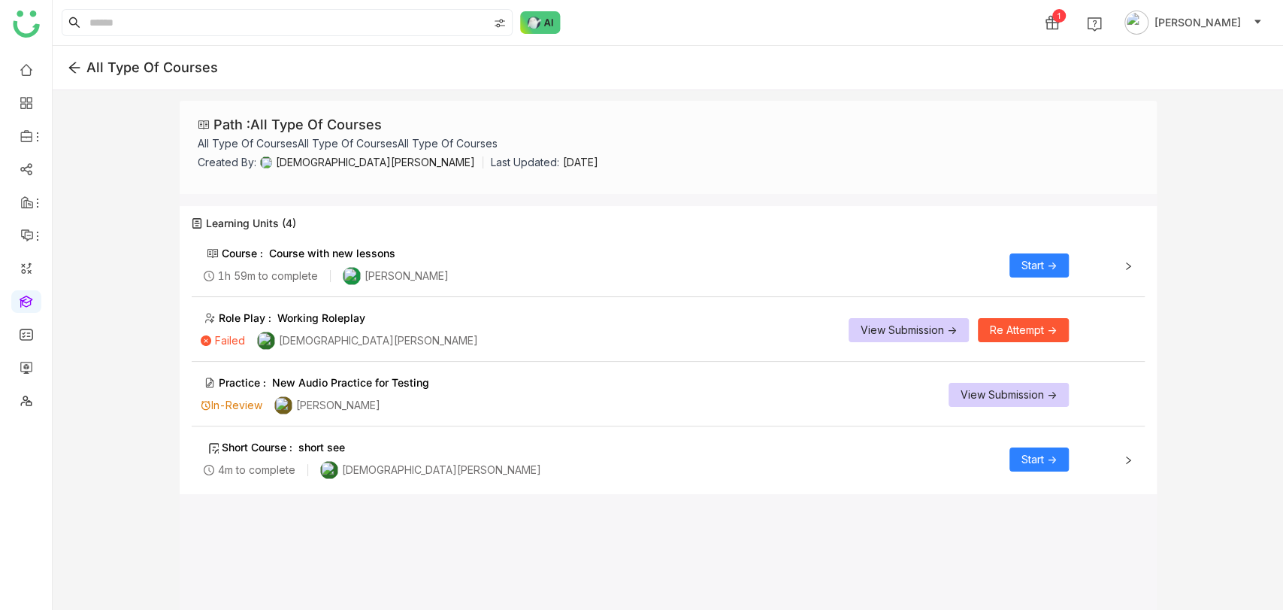
click at [885, 323] on span "View Submission ->" at bounding box center [909, 330] width 96 height 17
click at [995, 396] on span "View Submission ->" at bounding box center [1009, 394] width 96 height 17
